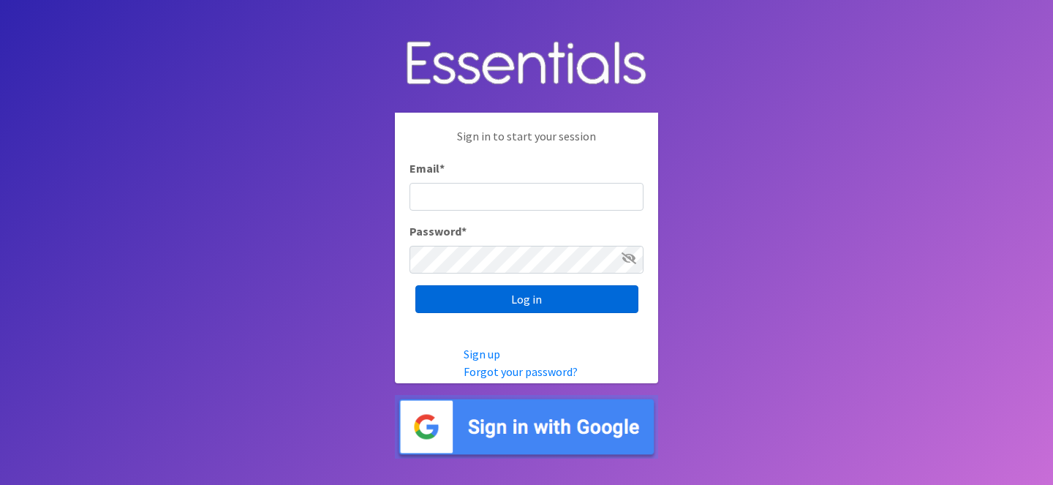
type input "ops@giftsfromliam.org"
click at [582, 297] on input "Log in" at bounding box center [526, 299] width 223 height 28
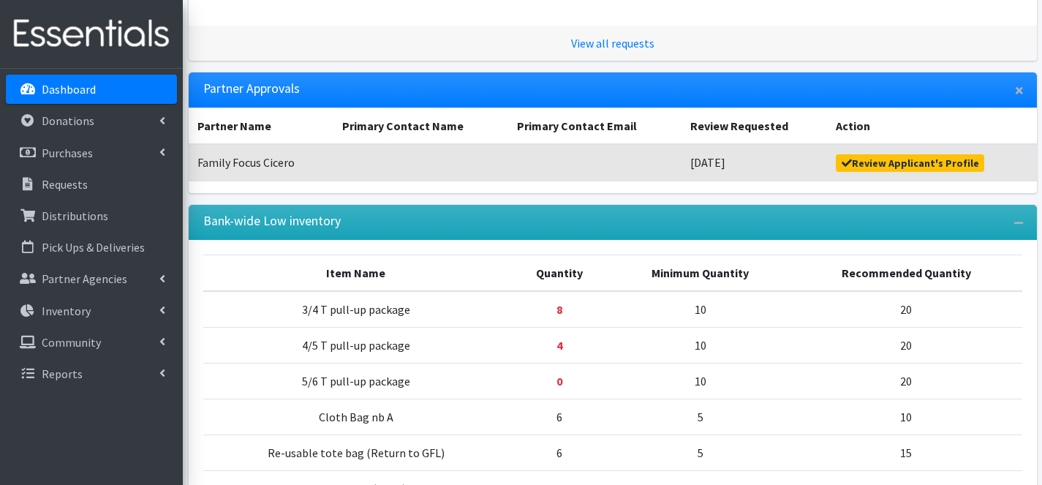
scroll to position [335, 0]
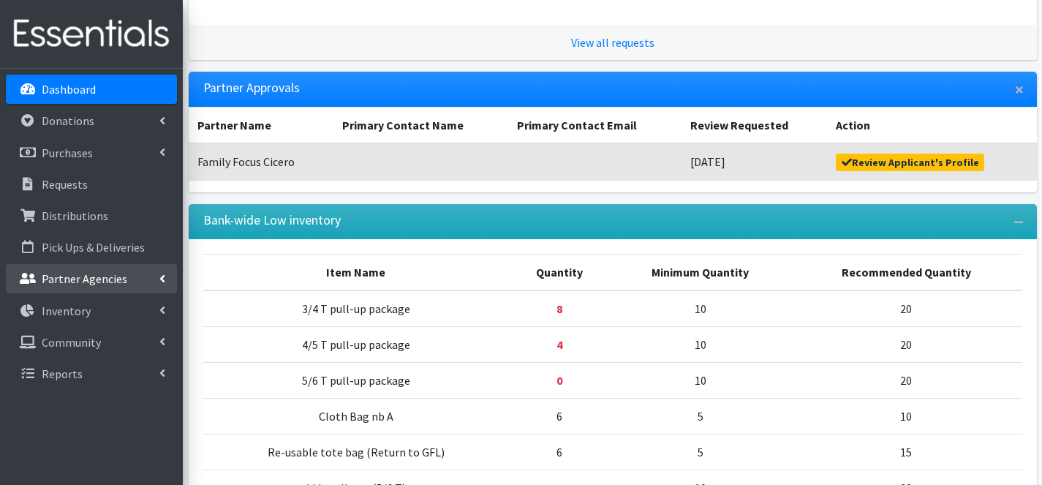
click at [125, 273] on link "Partner Agencies" at bounding box center [91, 278] width 171 height 29
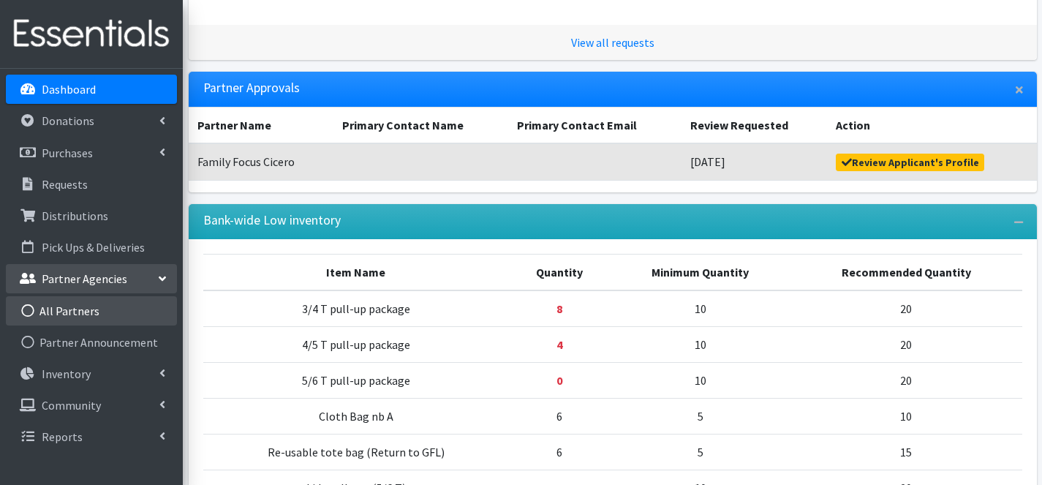
click at [74, 306] on link "All Partners" at bounding box center [91, 310] width 171 height 29
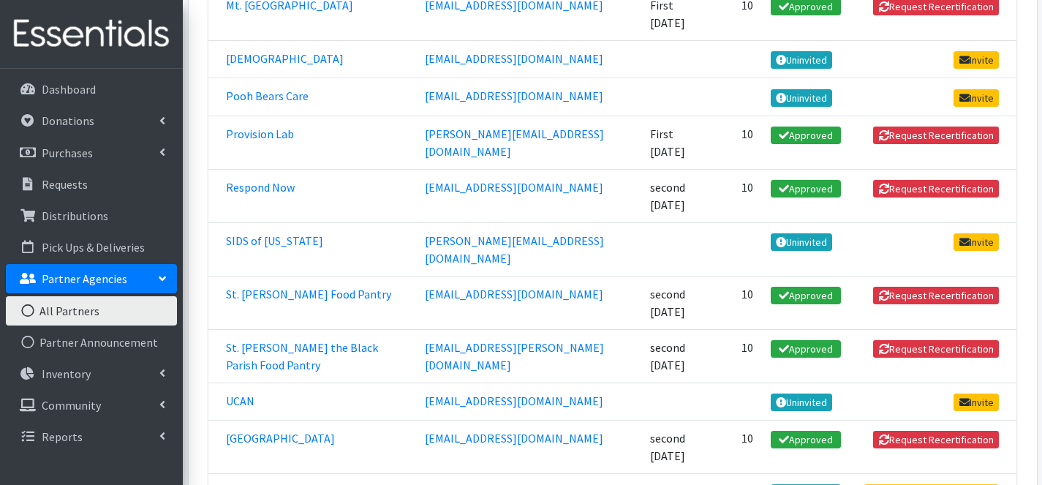
scroll to position [836, 0]
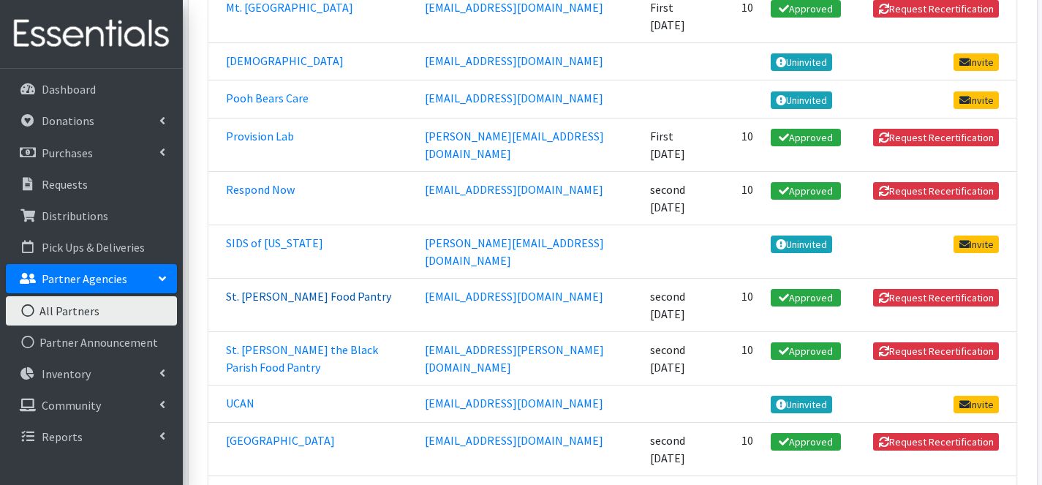
click at [270, 289] on link "St. [PERSON_NAME] Food Pantry" at bounding box center [308, 296] width 165 height 15
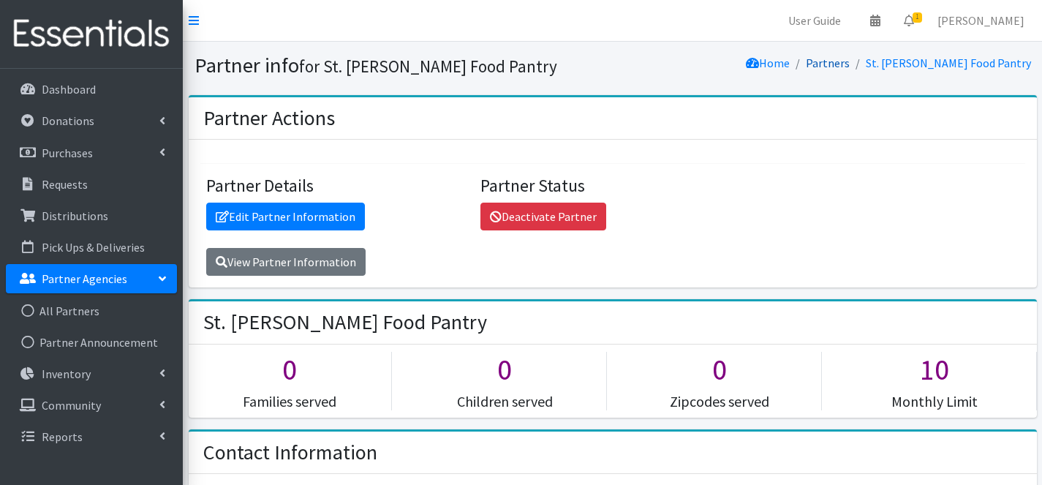
click at [850, 65] on link "Partners" at bounding box center [828, 63] width 44 height 15
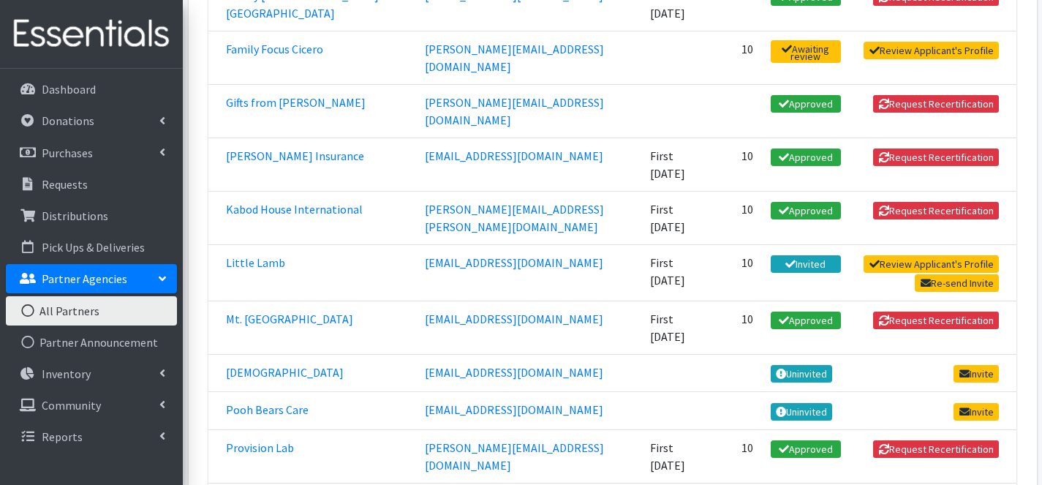
scroll to position [526, 0]
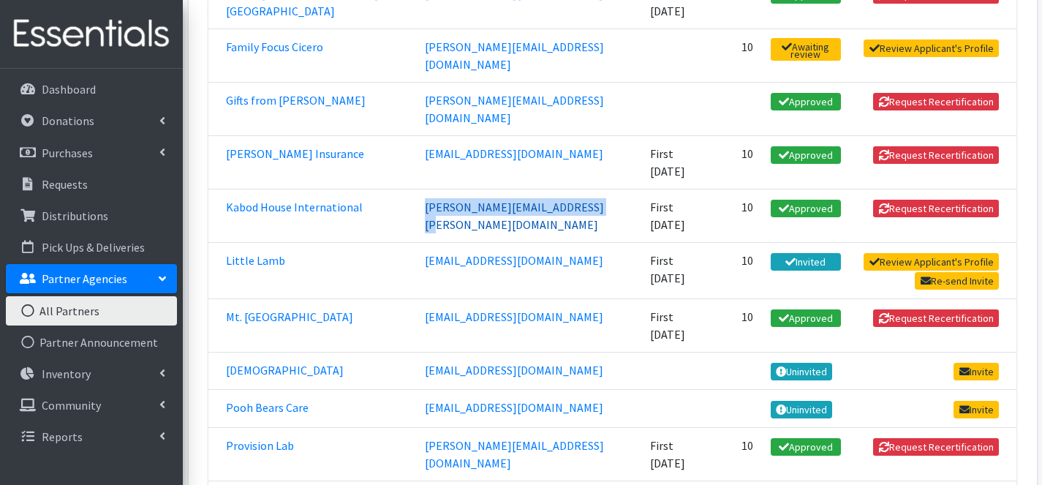
drag, startPoint x: 390, startPoint y: 162, endPoint x: 564, endPoint y: 159, distance: 173.3
click at [564, 189] on td "roberta.coleman@kabodhouse.org" at bounding box center [528, 215] width 225 height 53
copy link "roberta.coleman@kabodhouse.org"
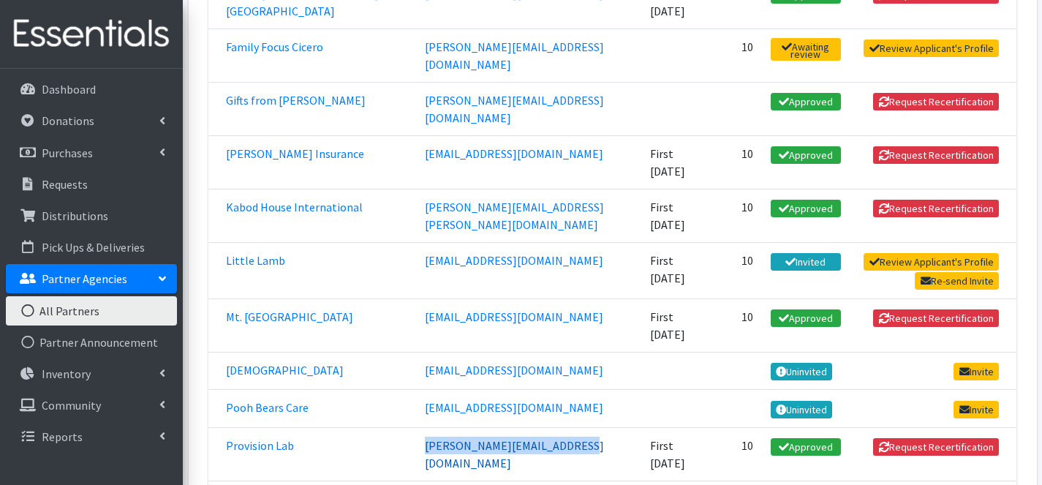
drag, startPoint x: 555, startPoint y: 363, endPoint x: 396, endPoint y: 359, distance: 158.7
click at [416, 427] on td "[PERSON_NAME][EMAIL_ADDRESS][DOMAIN_NAME]" at bounding box center [528, 453] width 225 height 53
click at [641, 243] on td "First [DATE]" at bounding box center [675, 271] width 69 height 56
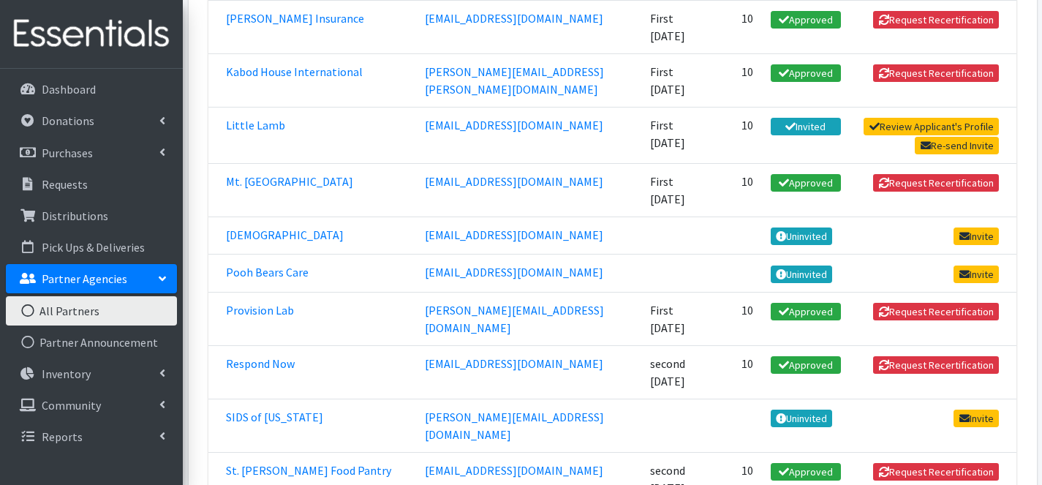
scroll to position [668, 0]
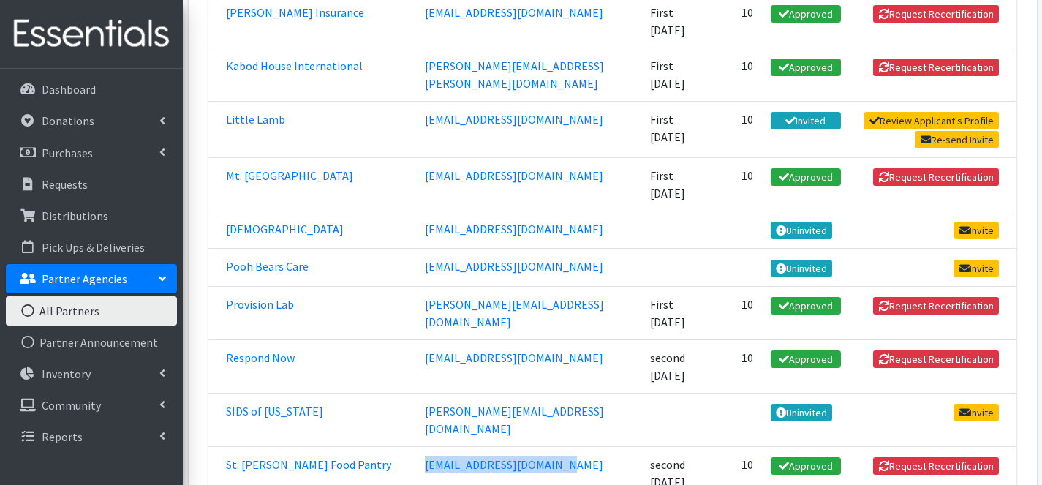
drag, startPoint x: 548, startPoint y: 353, endPoint x: 393, endPoint y: 350, distance: 155.1
click at [416, 446] on td "[EMAIL_ADDRESS][DOMAIN_NAME]" at bounding box center [528, 472] width 225 height 53
copy link "[EMAIL_ADDRESS][DOMAIN_NAME]"
drag, startPoint x: 545, startPoint y: 419, endPoint x: 405, endPoint y: 391, distance: 143.1
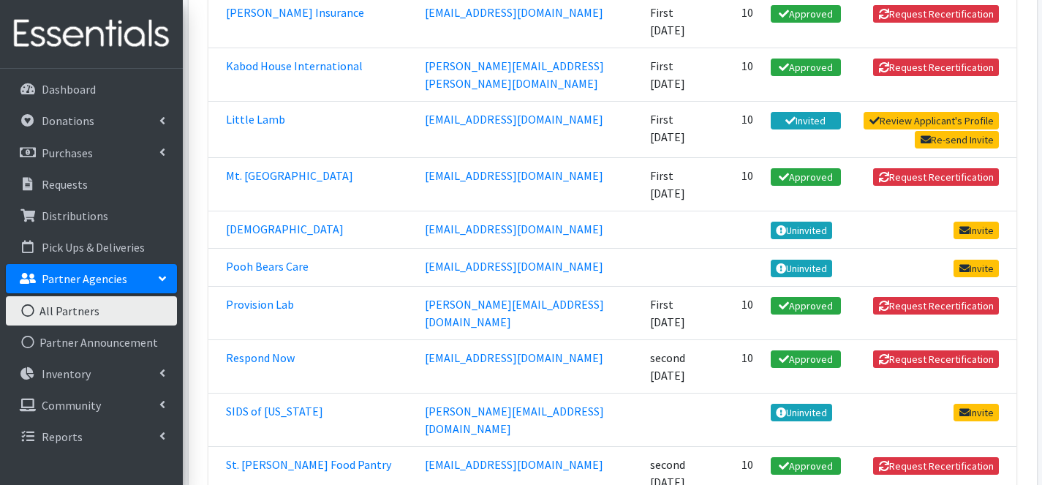
copy link "[EMAIL_ADDRESS][PERSON_NAME][DOMAIN_NAME]"
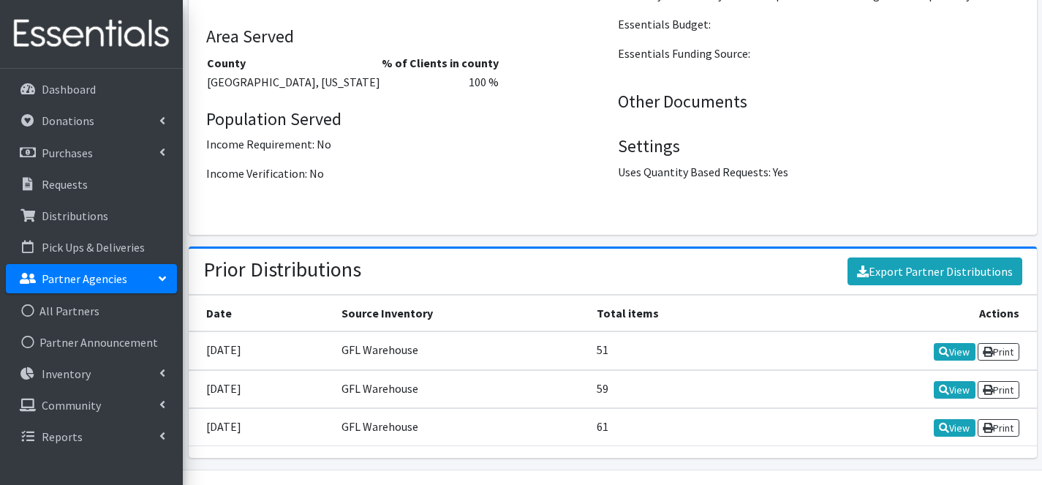
scroll to position [1853, 0]
